Goal: Information Seeking & Learning: Learn about a topic

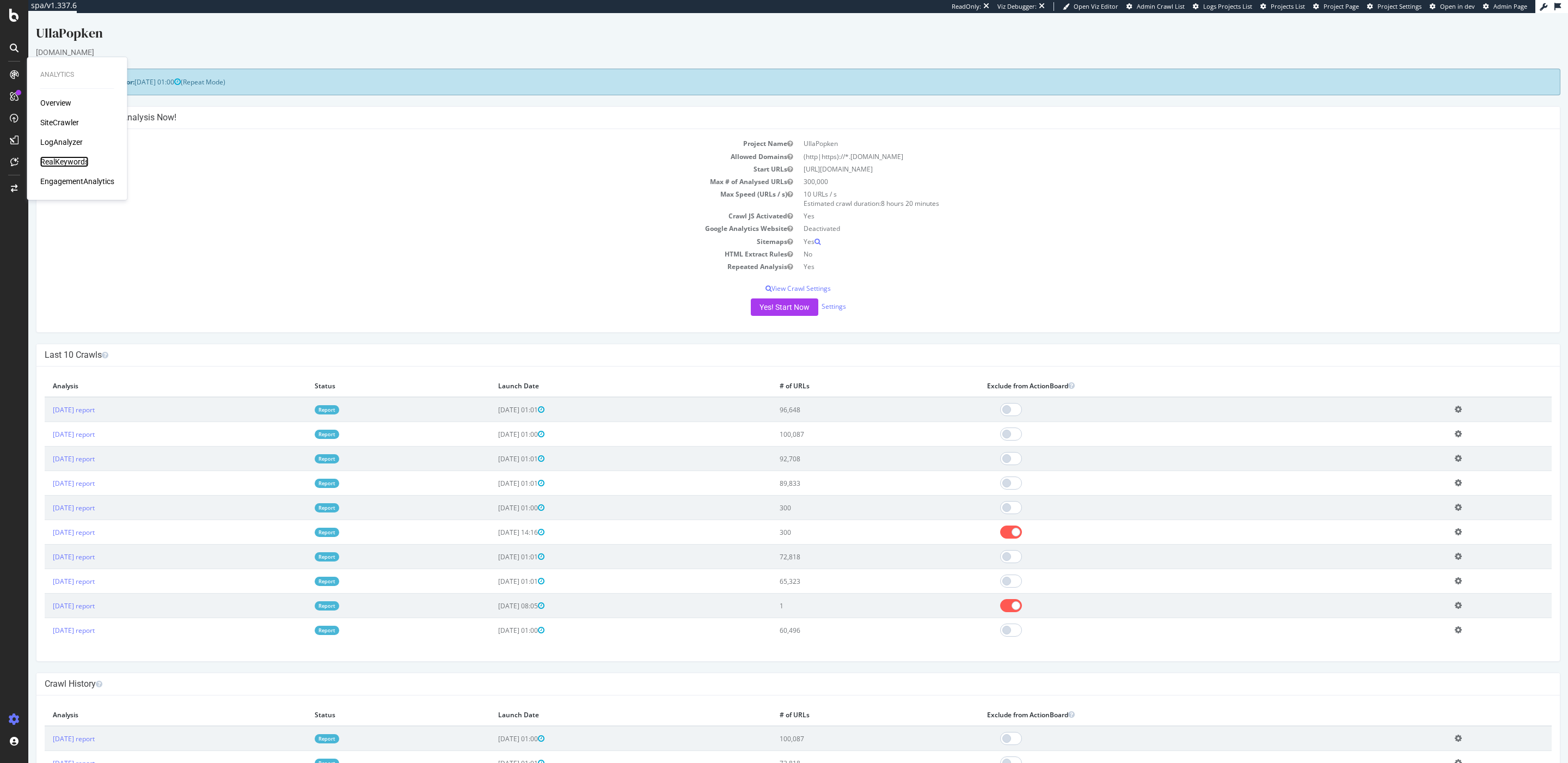
click at [57, 156] on div "RealKeywords" at bounding box center [64, 162] width 48 height 11
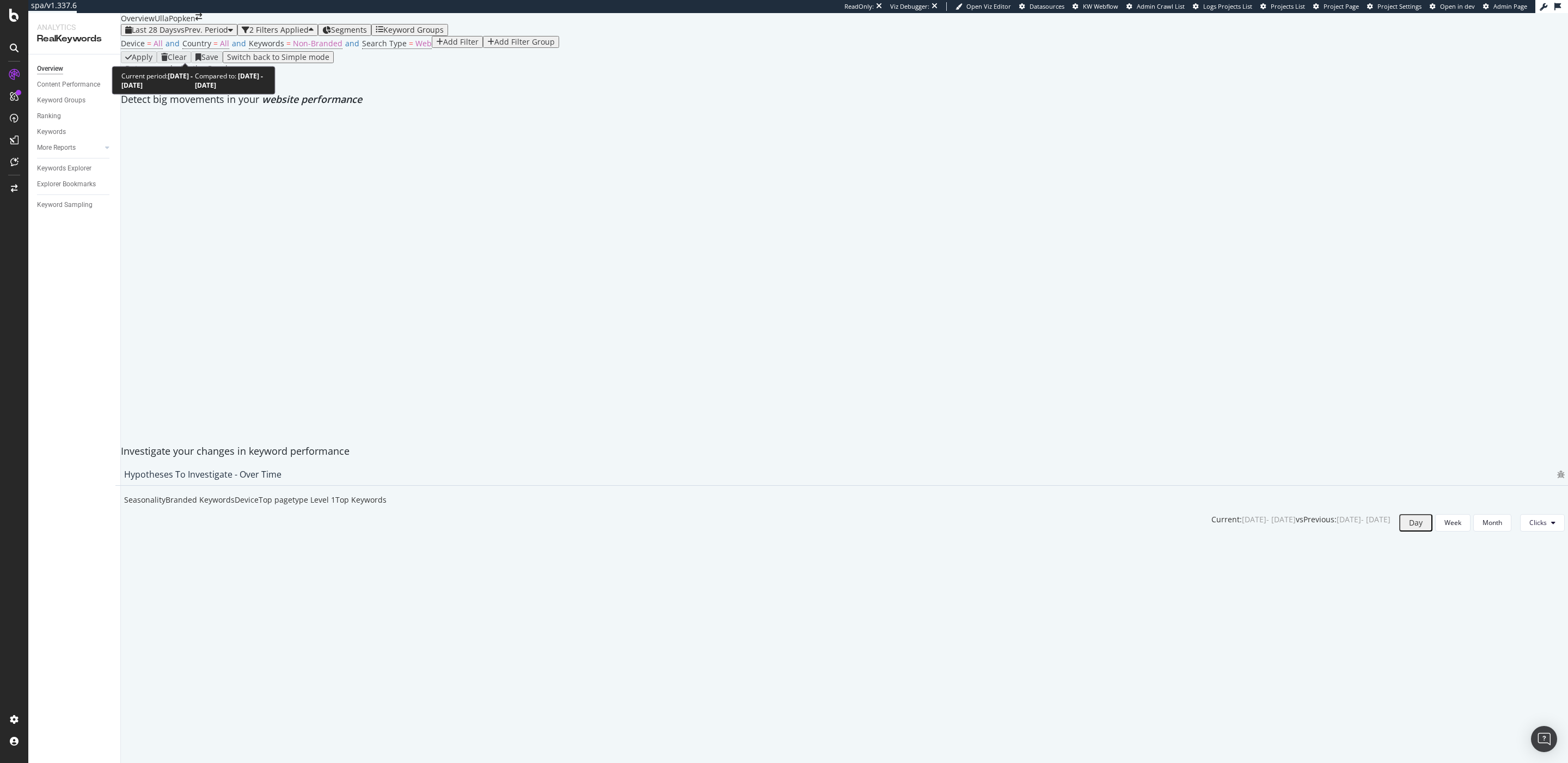
click at [195, 35] on span "vs Prev. Period" at bounding box center [203, 30] width 51 height 11
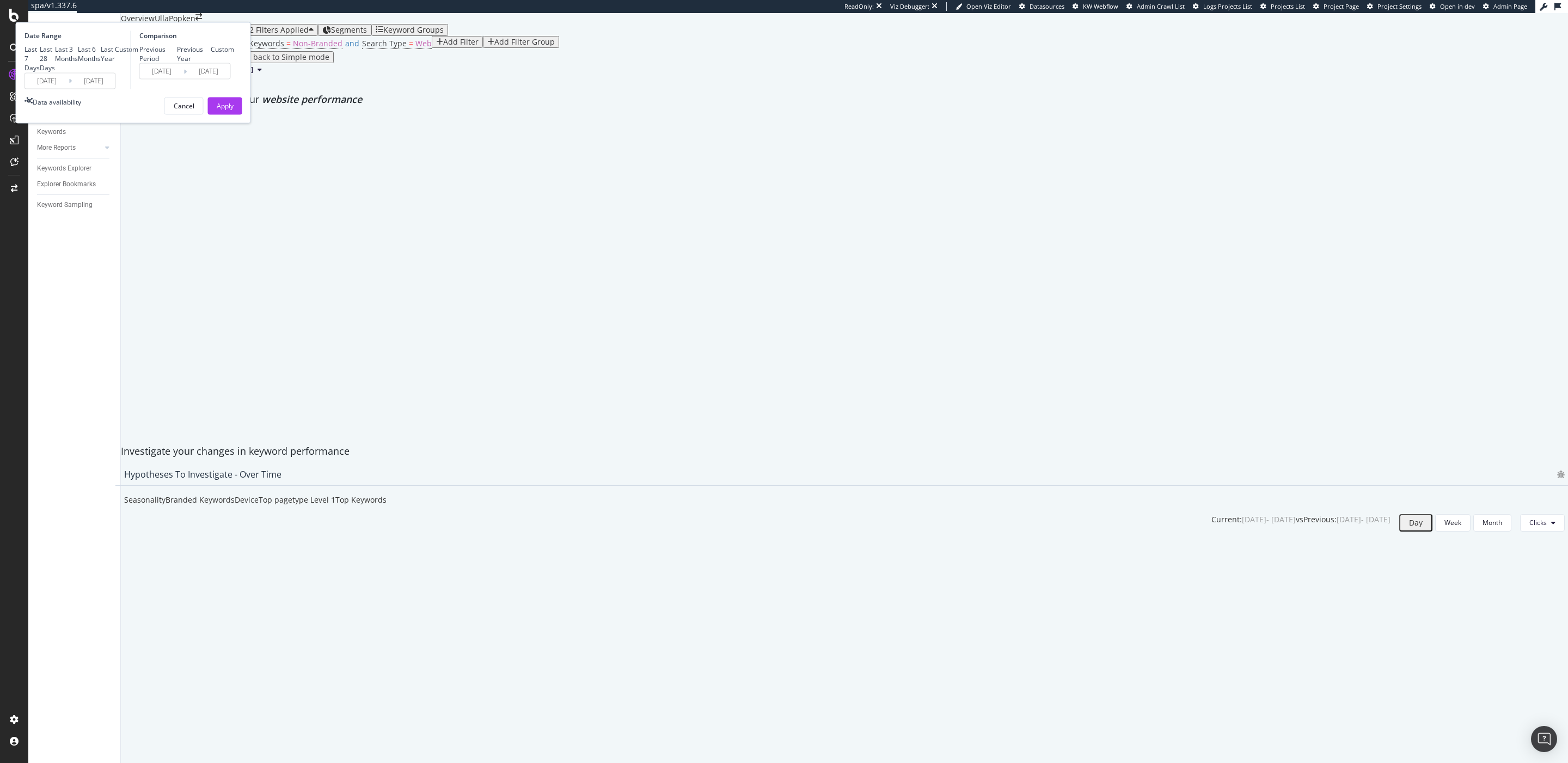
click at [115, 63] on div "Last Year" at bounding box center [108, 54] width 14 height 18
type input "[DATE]"
click at [242, 141] on button "Apply" at bounding box center [225, 132] width 34 height 17
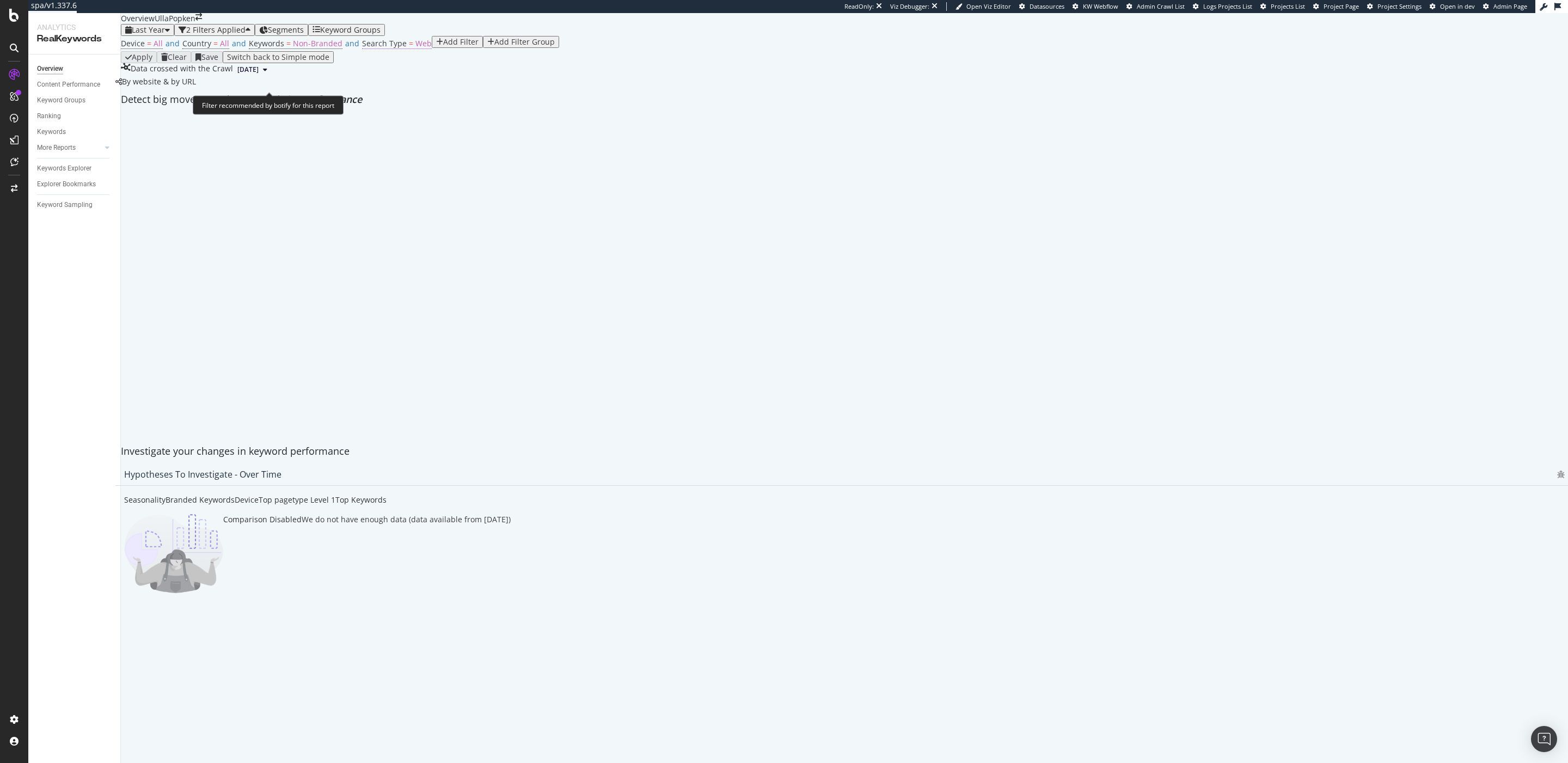
click at [383, 49] on span "Search Type = Web" at bounding box center [397, 44] width 70 height 11
click at [379, 100] on div "Web" at bounding box center [366, 91] width 37 height 17
click at [375, 112] on div "All" at bounding box center [366, 106] width 36 height 11
click at [466, 95] on div "Apply" at bounding box center [474, 92] width 17 height 8
click at [294, 48] on span "Non-Branded" at bounding box center [317, 44] width 49 height 11
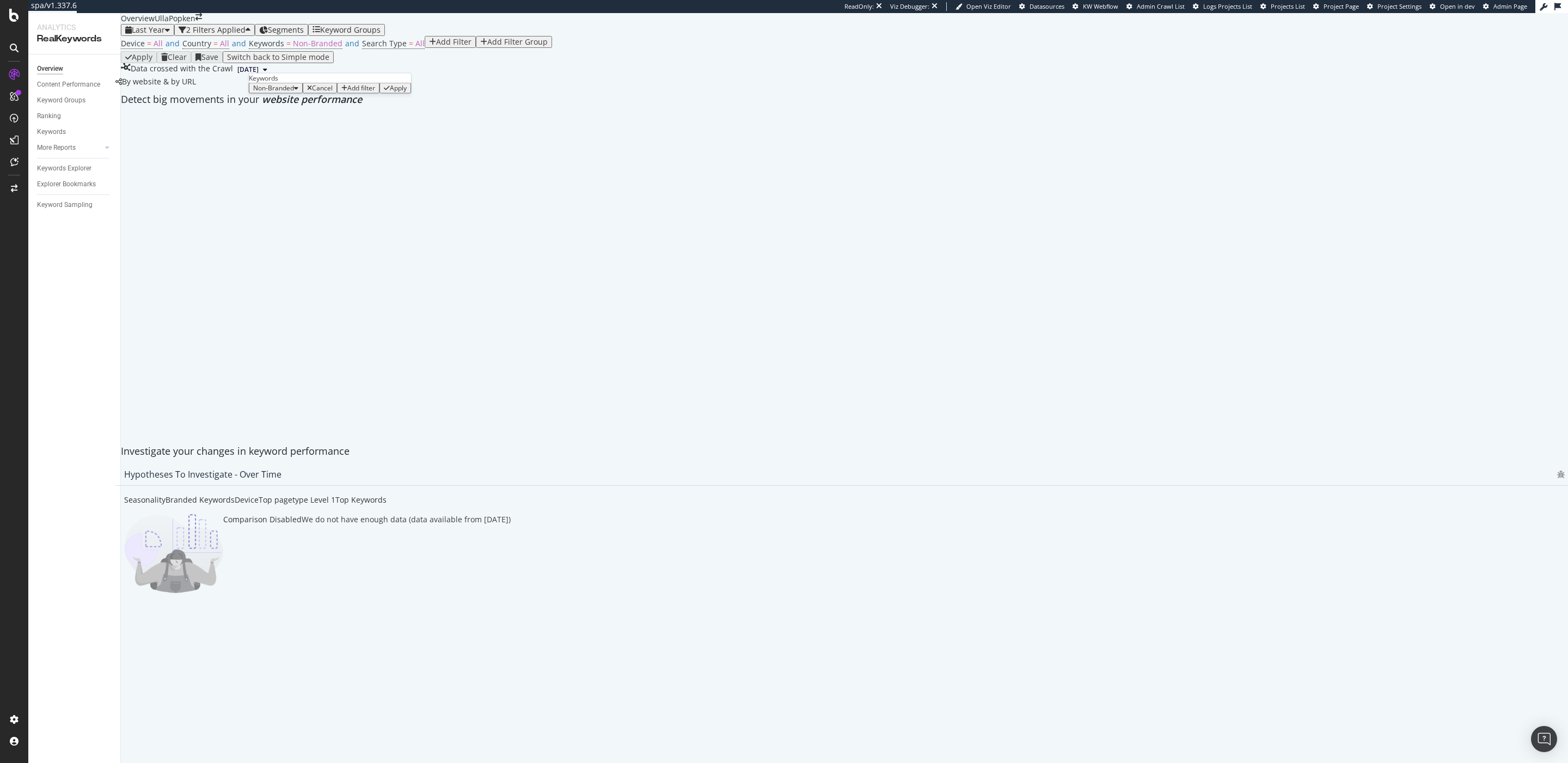
click at [282, 92] on span "Non-Branded" at bounding box center [274, 88] width 41 height 9
click at [278, 207] on span "All" at bounding box center [323, 212] width 111 height 10
click at [370, 94] on div "All Cancel Add filter Apply" at bounding box center [313, 88] width 129 height 11
click at [365, 92] on div "Apply" at bounding box center [365, 88] width 17 height 8
